Goal: Check status: Check status

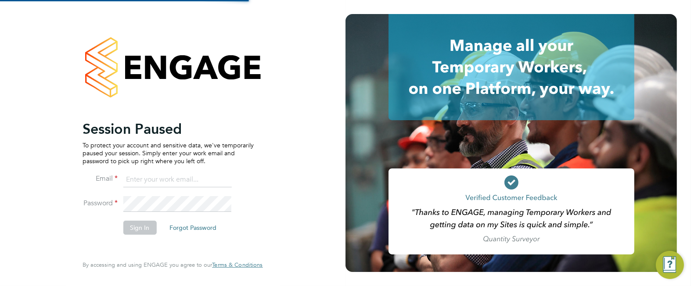
type input "Leanne.Rayner@setsquarerecruitment.com"
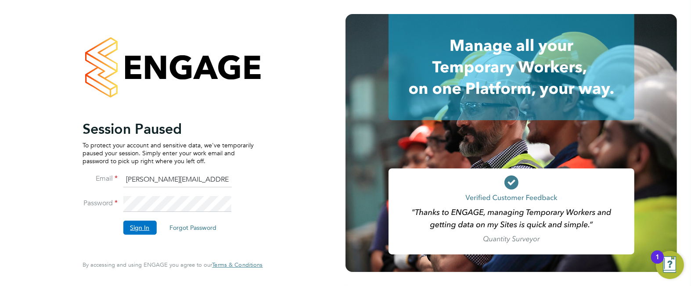
click at [147, 224] on button "Sign In" at bounding box center [139, 228] width 33 height 14
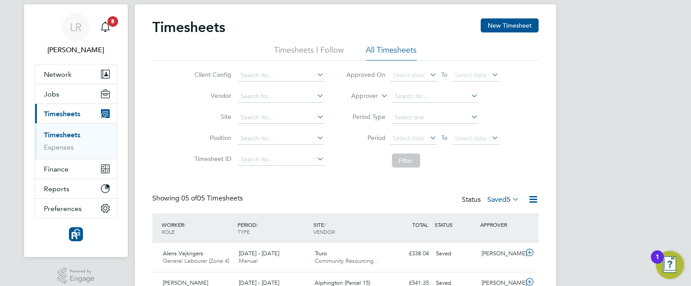
scroll to position [22, 0]
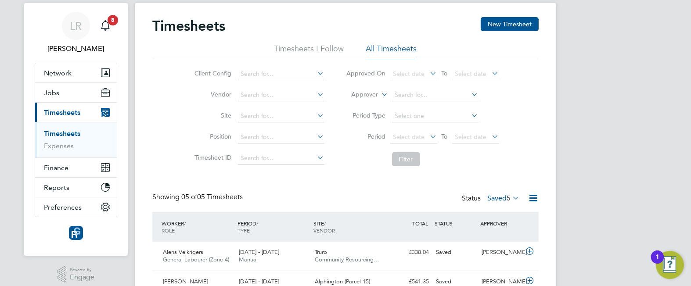
click at [497, 197] on label "Saved 5" at bounding box center [503, 198] width 32 height 9
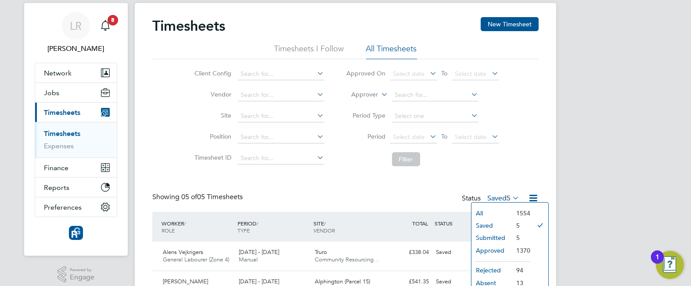
click at [490, 240] on li "Submitted" at bounding box center [491, 238] width 40 height 12
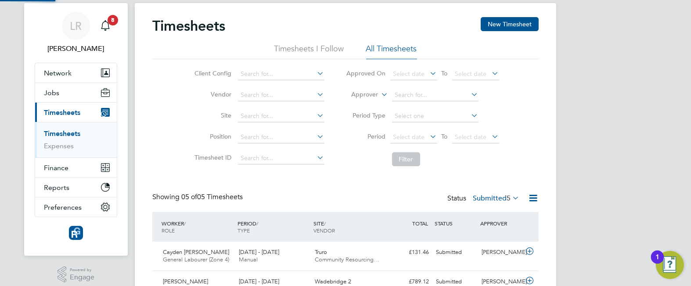
scroll to position [22, 76]
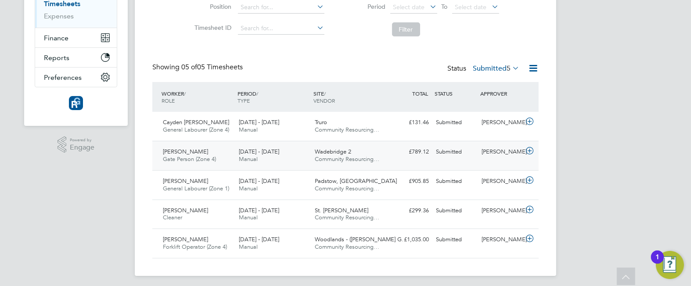
click at [378, 151] on div "Wadebridge 2 Community Resourcing…" at bounding box center [349, 156] width 76 height 22
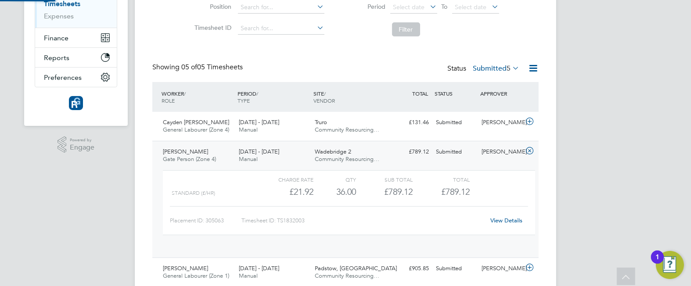
scroll to position [15, 85]
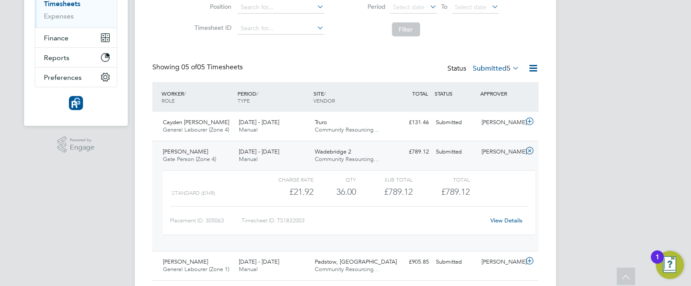
click at [512, 219] on link "View Details" at bounding box center [507, 220] width 32 height 7
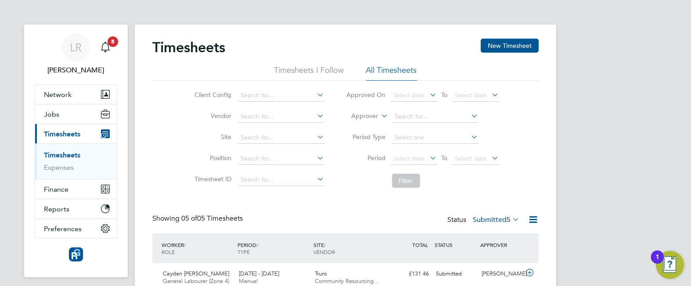
click at [495, 220] on label "Submitted 5" at bounding box center [496, 219] width 47 height 9
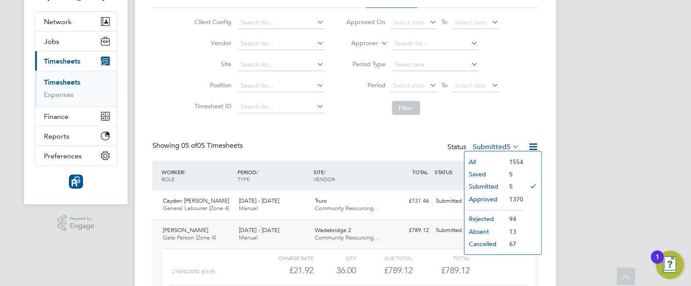
scroll to position [73, 0]
click at [470, 215] on li "Rejected" at bounding box center [484, 218] width 40 height 12
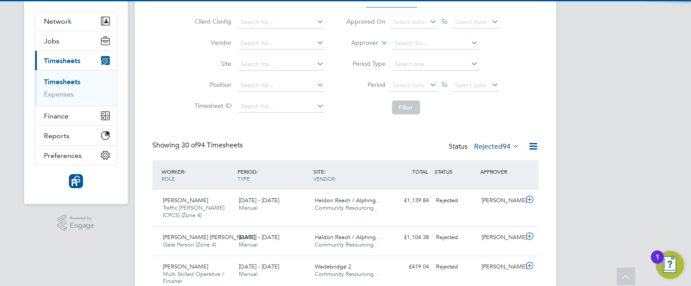
scroll to position [4, 4]
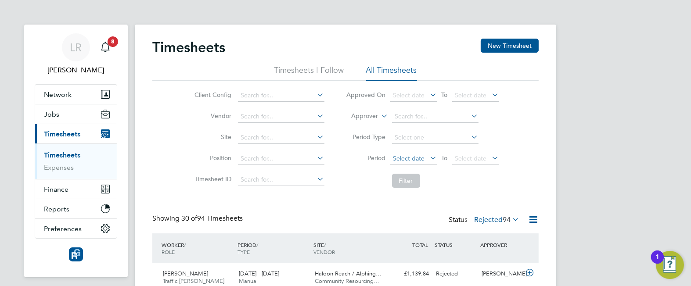
click at [413, 159] on span "Select date" at bounding box center [409, 158] width 32 height 8
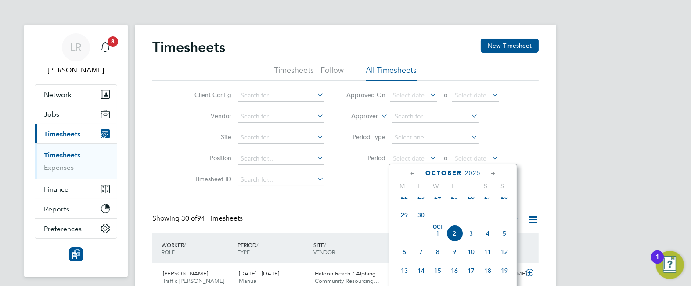
click at [402, 201] on span "22" at bounding box center [404, 196] width 17 height 17
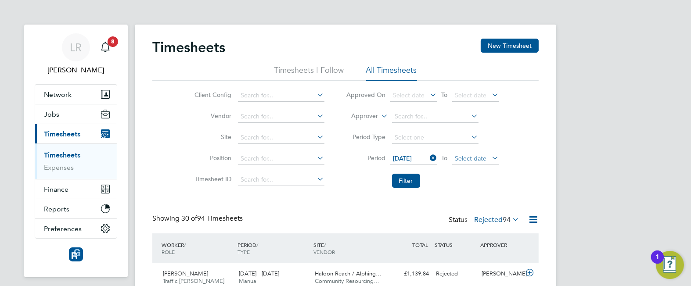
click at [485, 162] on span "Select date" at bounding box center [475, 159] width 47 height 12
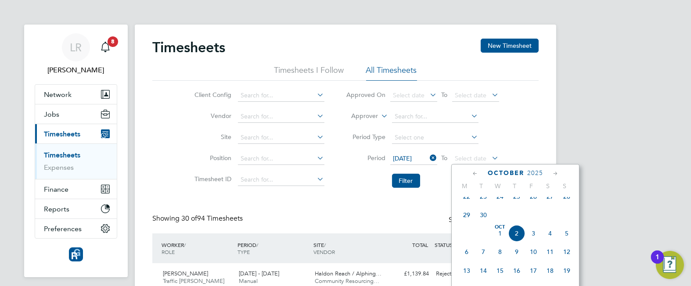
click at [566, 204] on span "28" at bounding box center [566, 196] width 17 height 17
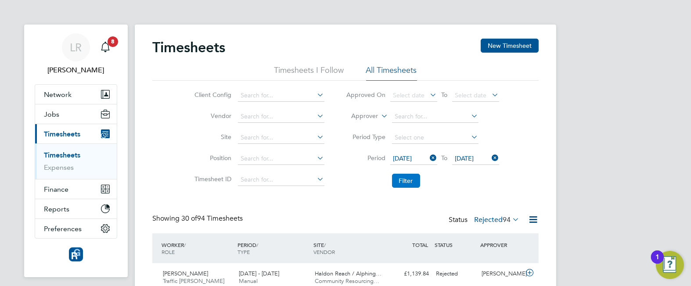
click at [413, 176] on button "Filter" at bounding box center [406, 181] width 28 height 14
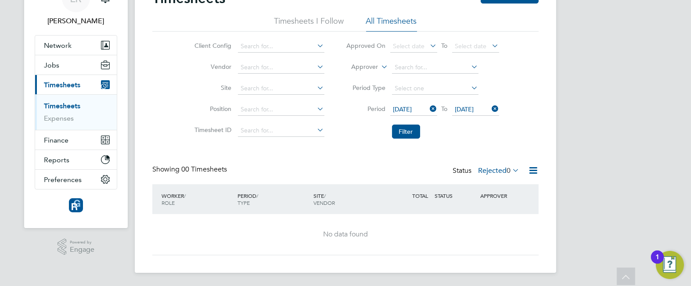
click at [491, 171] on label "Rejected 0" at bounding box center [498, 170] width 41 height 9
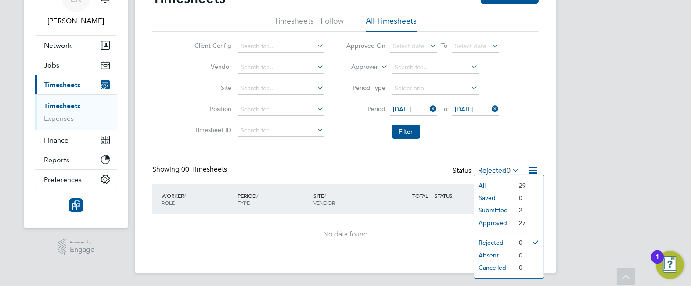
click at [499, 209] on li "Submitted" at bounding box center [494, 210] width 40 height 12
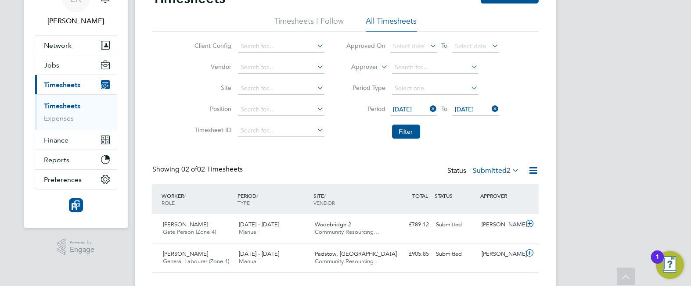
click at [488, 170] on label "Submitted 2" at bounding box center [496, 170] width 47 height 9
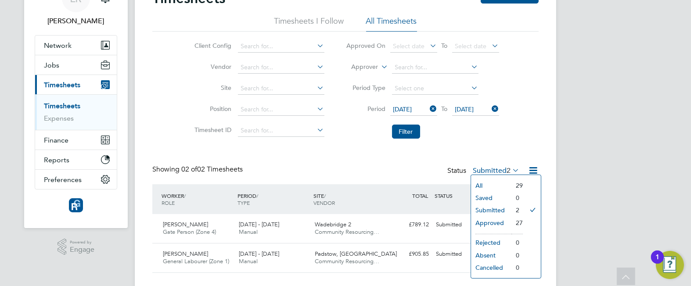
click at [495, 222] on li "Approved" at bounding box center [491, 223] width 40 height 12
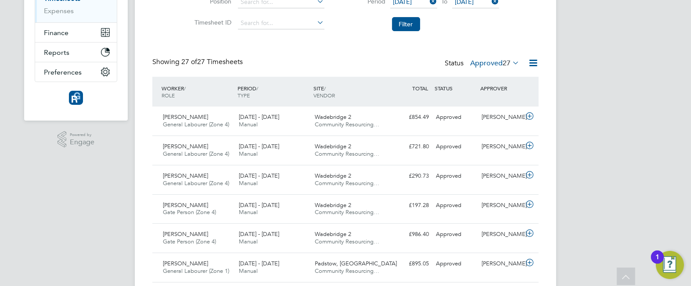
click at [493, 60] on label "Approved 27" at bounding box center [494, 63] width 49 height 9
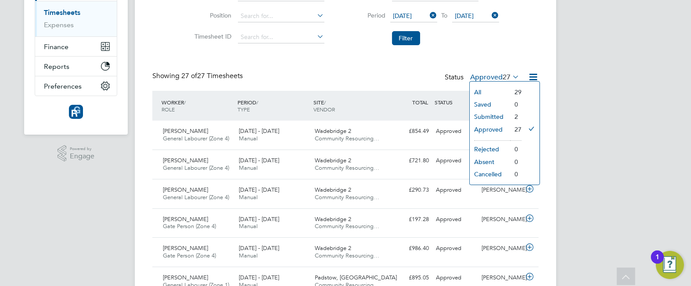
scroll to position [139, 0]
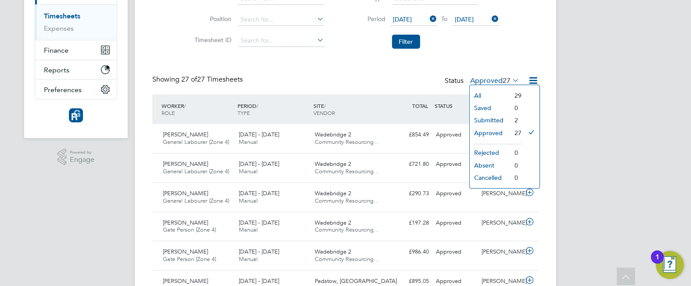
click at [428, 19] on icon at bounding box center [428, 19] width 0 height 12
click at [490, 18] on icon at bounding box center [490, 19] width 0 height 12
click at [404, 38] on button "Filter" at bounding box center [406, 42] width 28 height 14
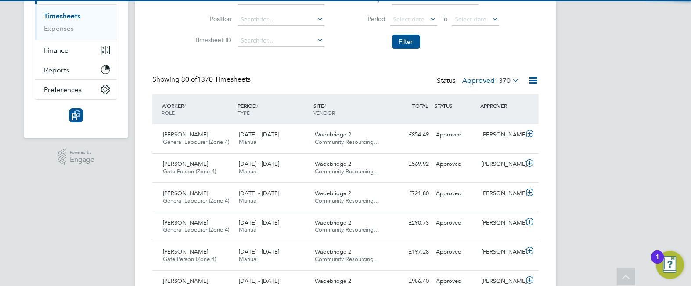
scroll to position [4, 4]
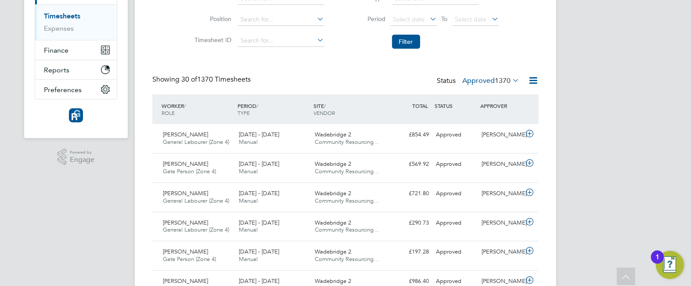
click at [495, 83] on span "1370" at bounding box center [503, 80] width 16 height 9
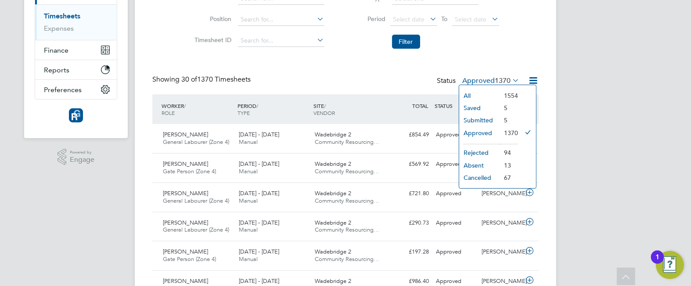
click at [478, 122] on li "Submitted" at bounding box center [479, 120] width 40 height 12
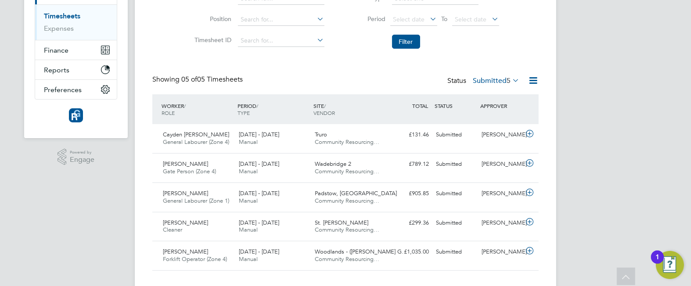
click at [602, 123] on div "LR [PERSON_NAME] Notifications 8 Applications: Network Team Members Businesses …" at bounding box center [345, 81] width 691 height 441
